Goal: Task Accomplishment & Management: Manage account settings

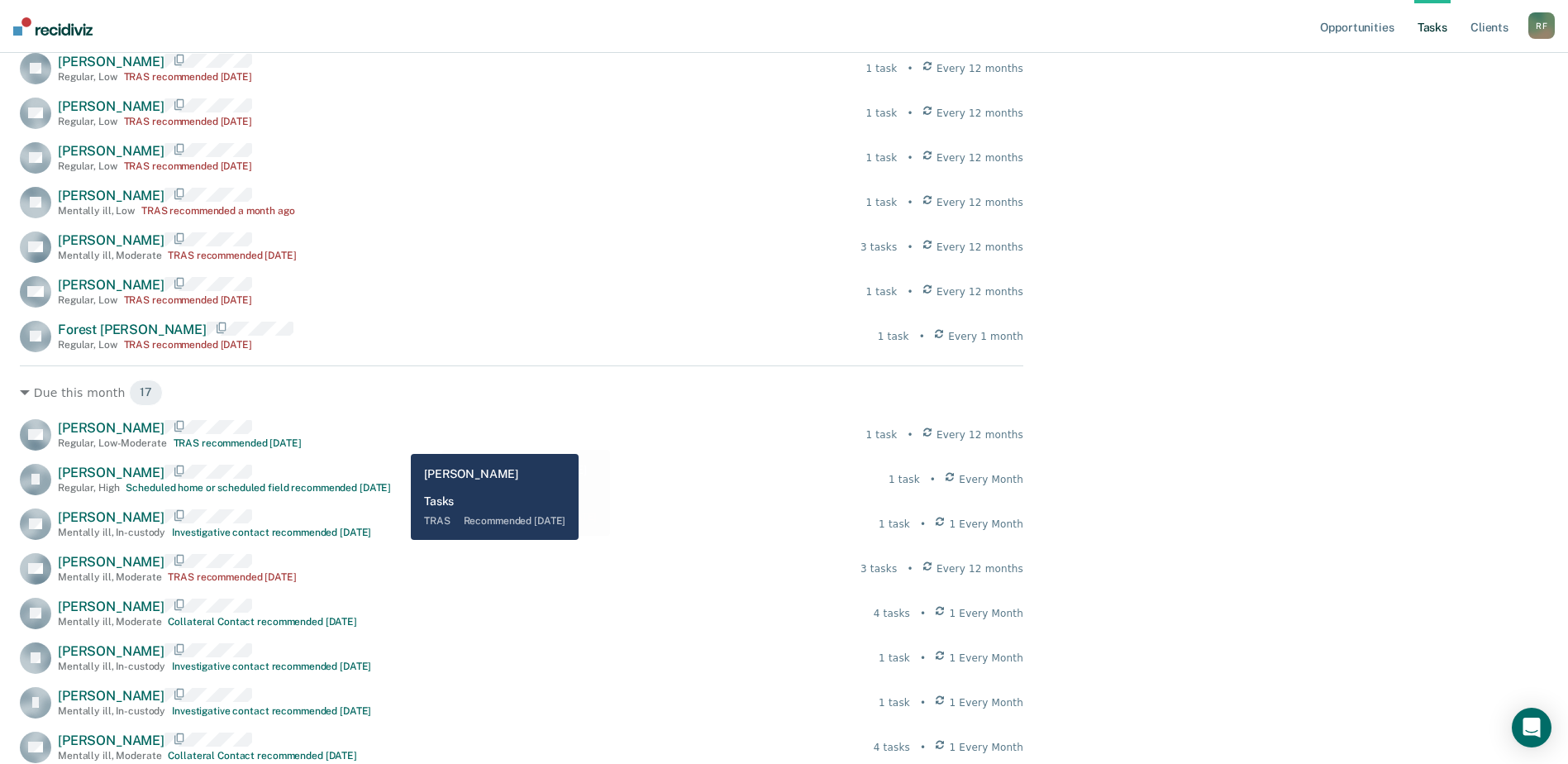
scroll to position [331, 0]
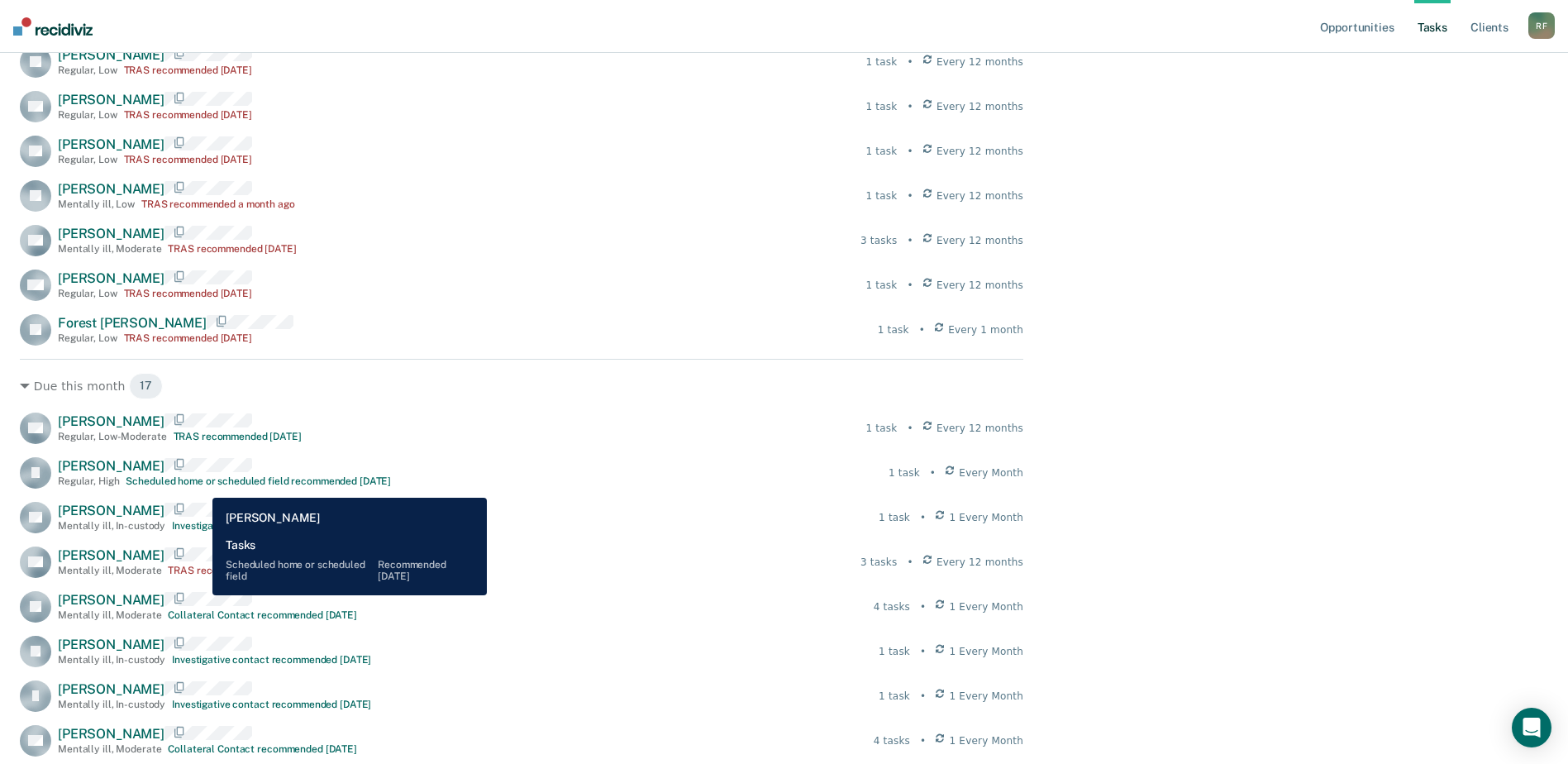
click at [200, 485] on div "Scheduled home or scheduled field recommended [DATE]" at bounding box center [258, 481] width 265 height 12
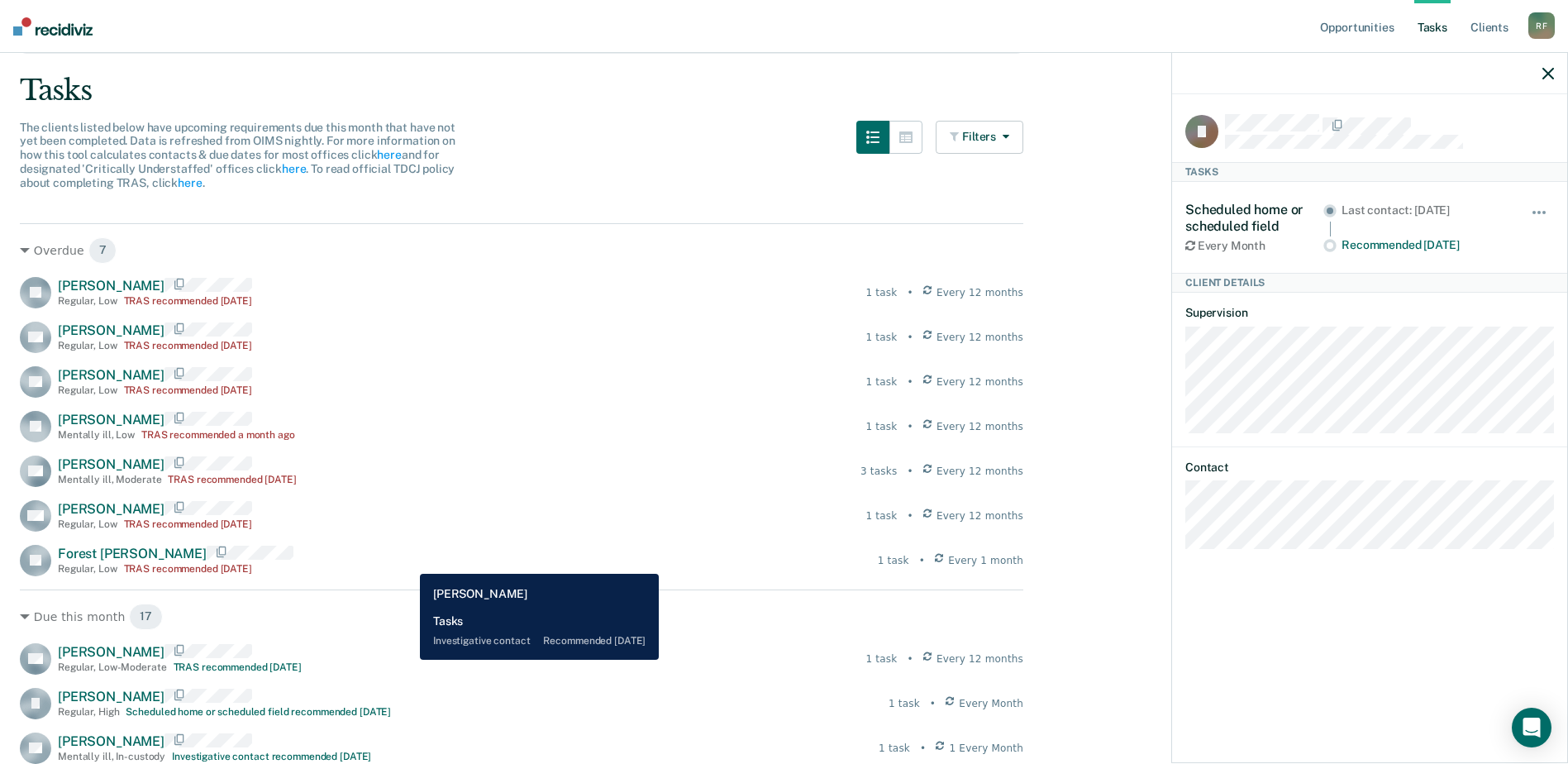
scroll to position [27, 0]
